Goal: Information Seeking & Learning: Learn about a topic

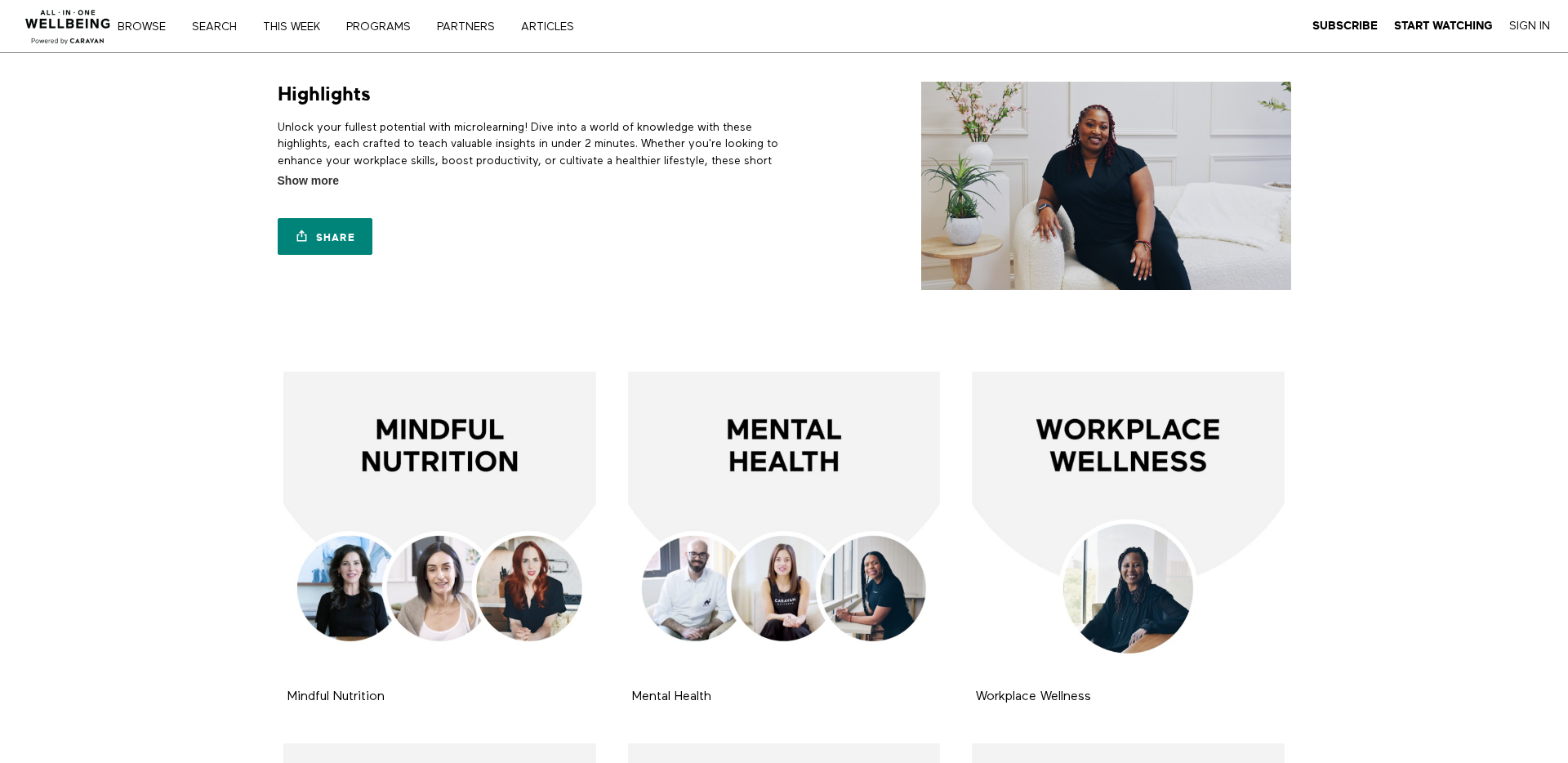
scroll to position [417, 0]
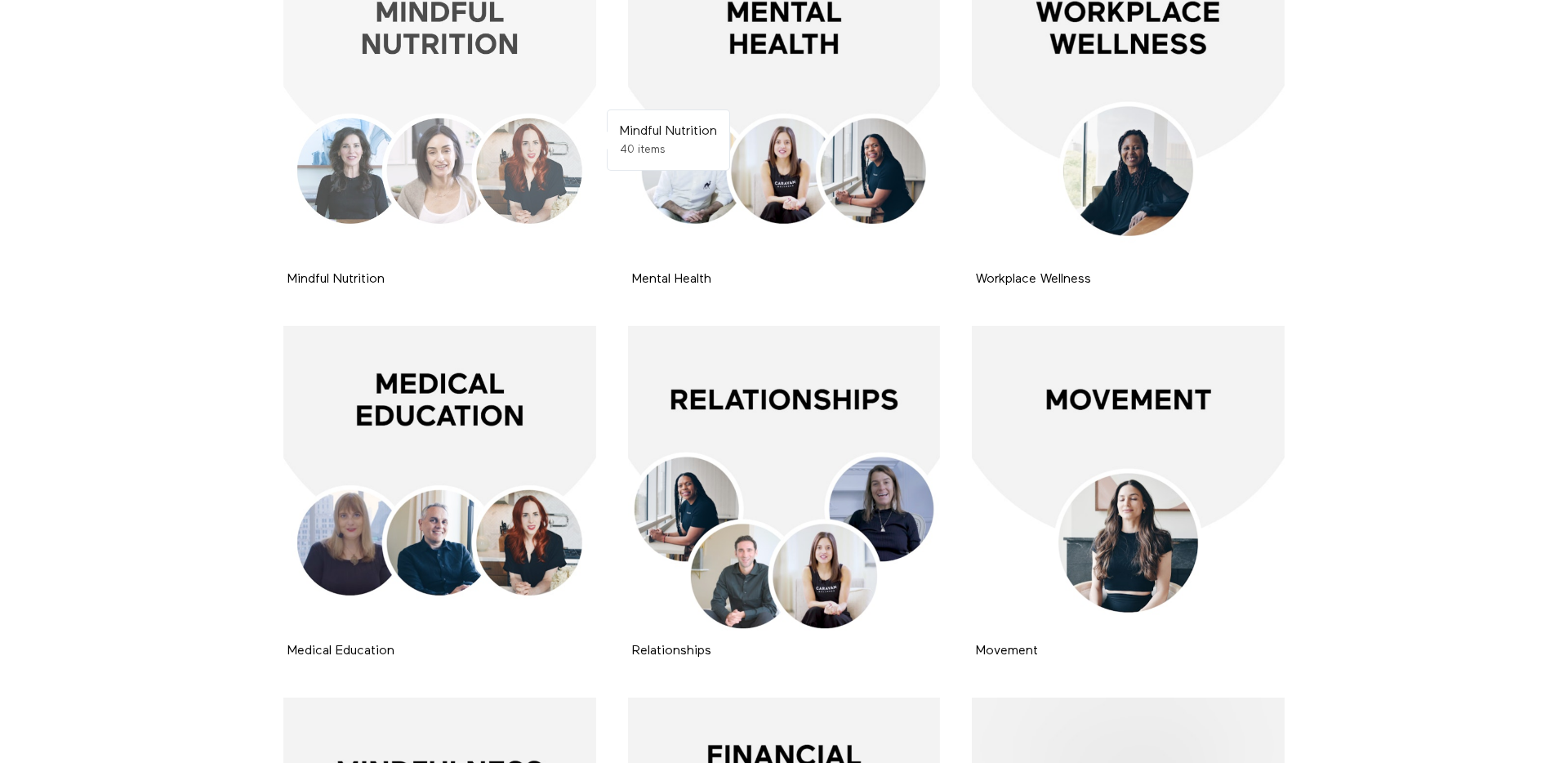
click at [457, 193] on div at bounding box center [440, 111] width 313 height 313
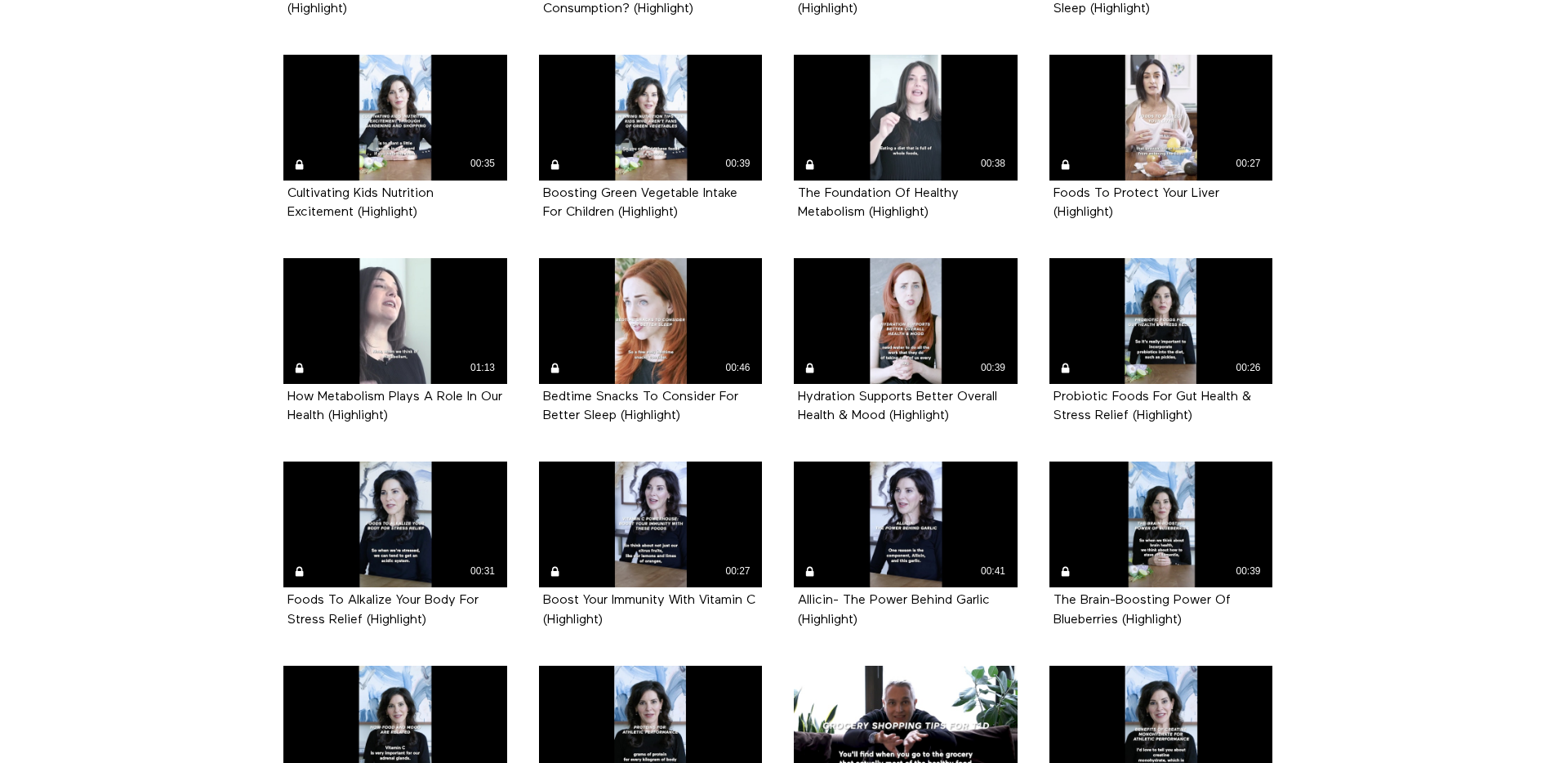
scroll to position [1021, 0]
